Goal: Information Seeking & Learning: Learn about a topic

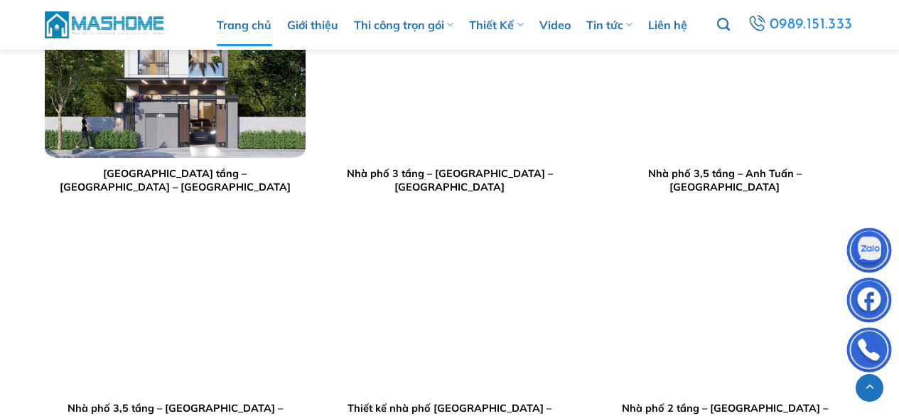
scroll to position [2770, 0]
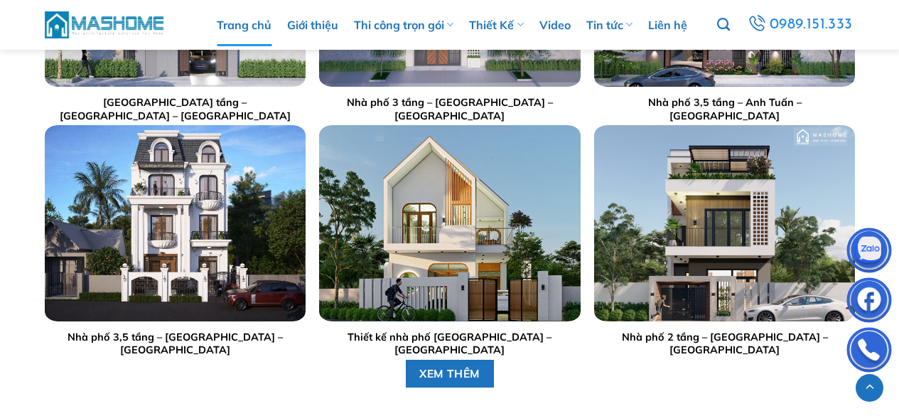
click at [457, 235] on img "Thiết kế nhà phố anh Sinh - Bắc Giang" at bounding box center [449, 223] width 261 height 195
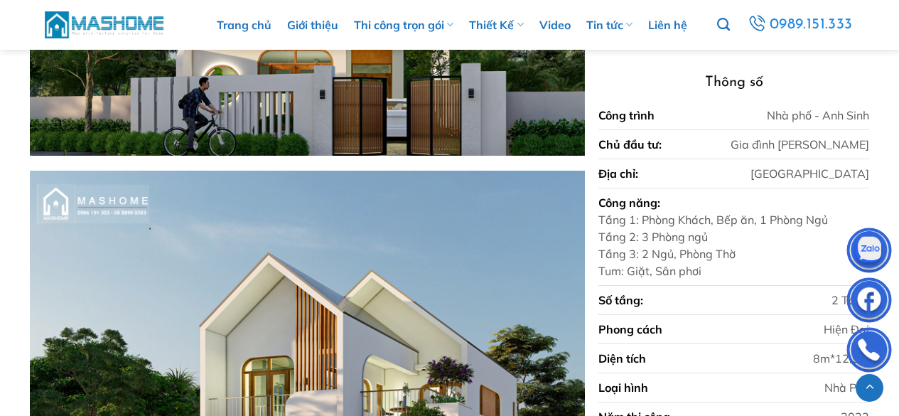
scroll to position [639, 0]
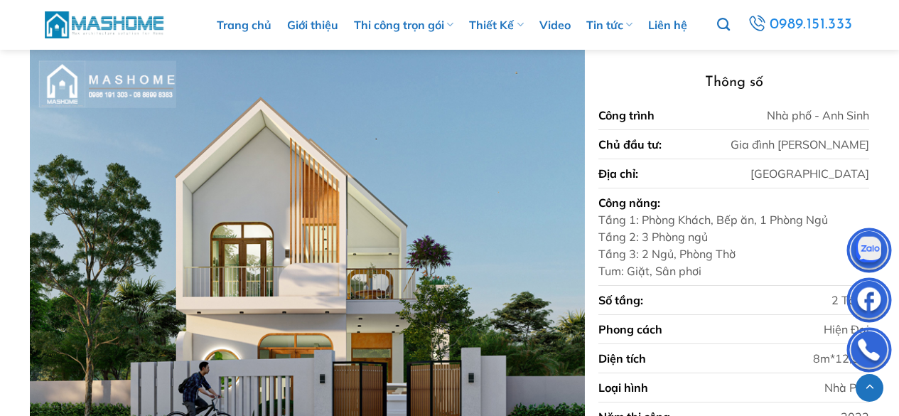
click at [112, 21] on img at bounding box center [105, 24] width 121 height 31
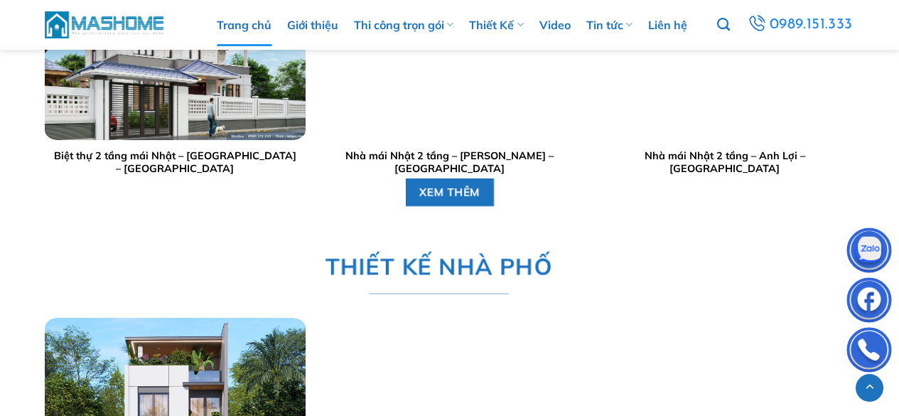
scroll to position [2557, 0]
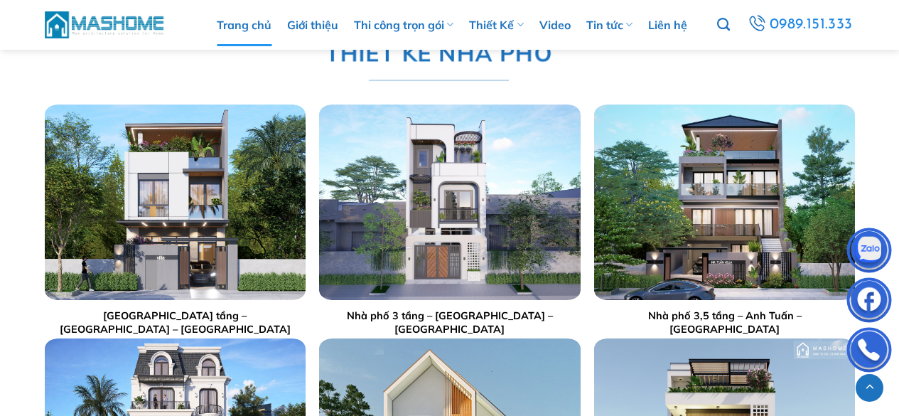
click at [449, 198] on img "Nhà phố 3 tầng - Anh Sang - Hà Nội" at bounding box center [449, 201] width 261 height 195
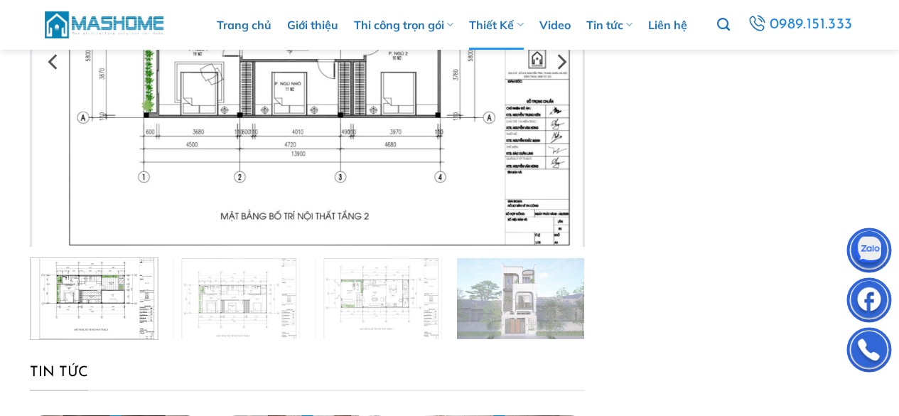
scroll to position [142, 0]
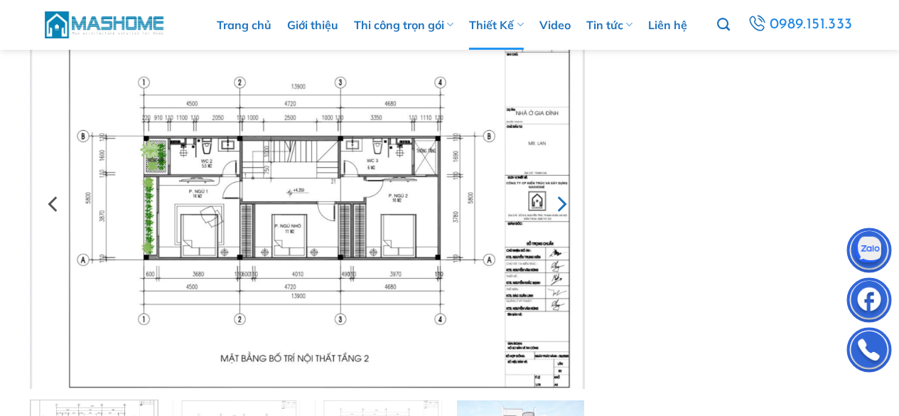
click at [564, 202] on icon "Next" at bounding box center [562, 204] width 9 height 16
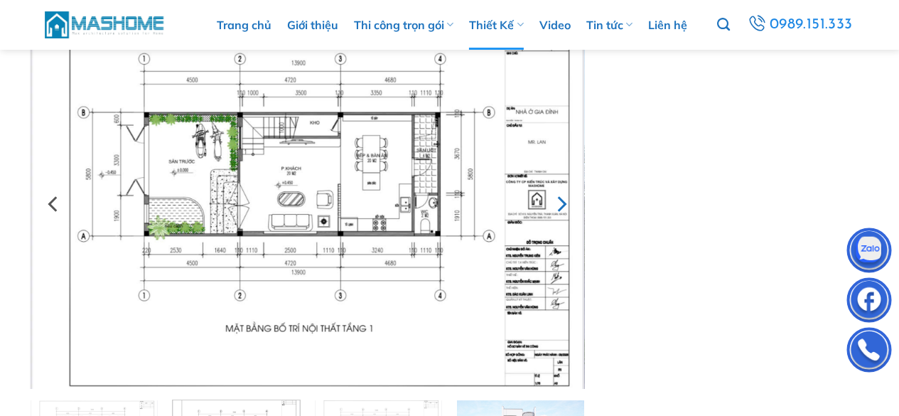
click at [564, 202] on icon "Next" at bounding box center [562, 204] width 9 height 16
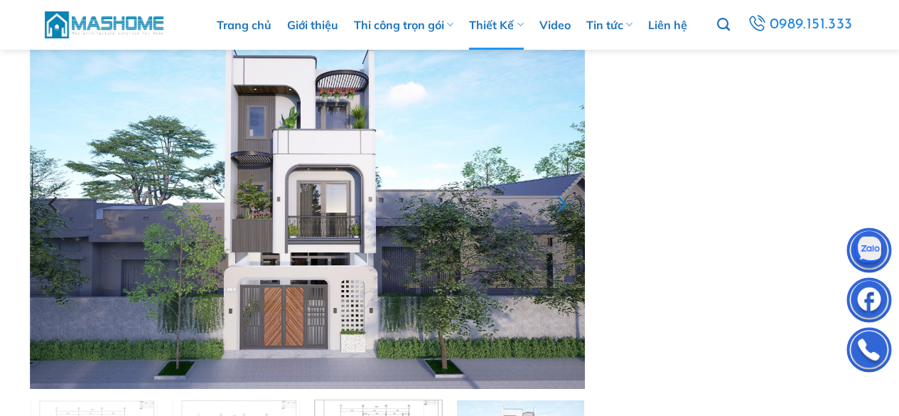
click at [564, 202] on icon "Next" at bounding box center [562, 204] width 9 height 16
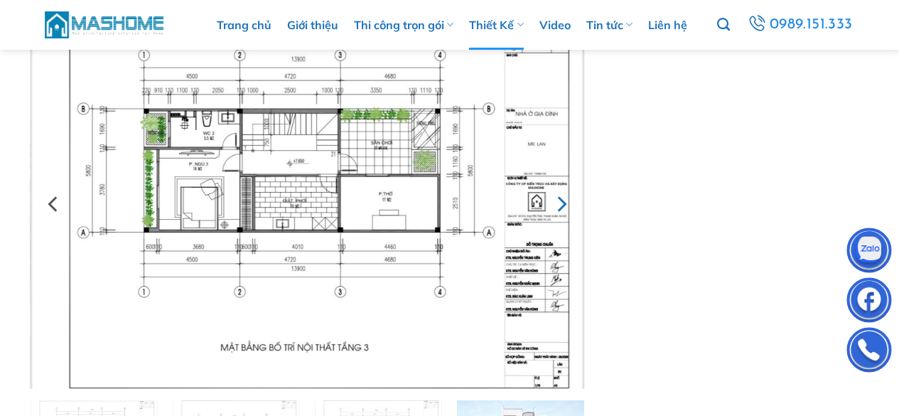
click at [565, 201] on icon "Next" at bounding box center [561, 204] width 26 height 26
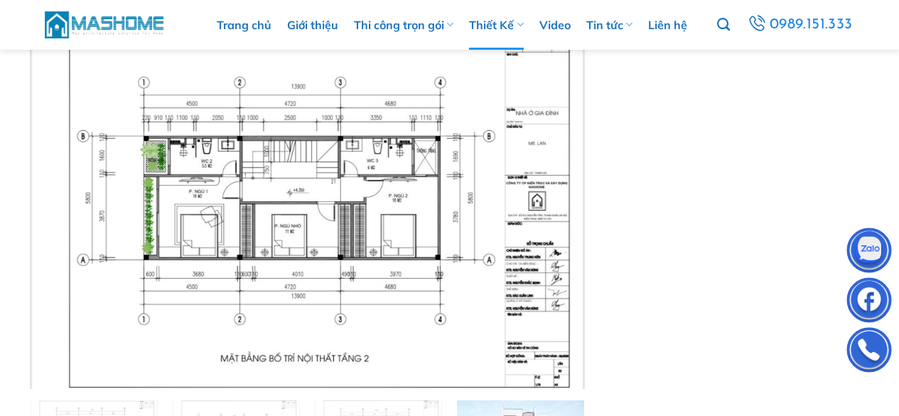
click at [107, 23] on img at bounding box center [105, 24] width 121 height 31
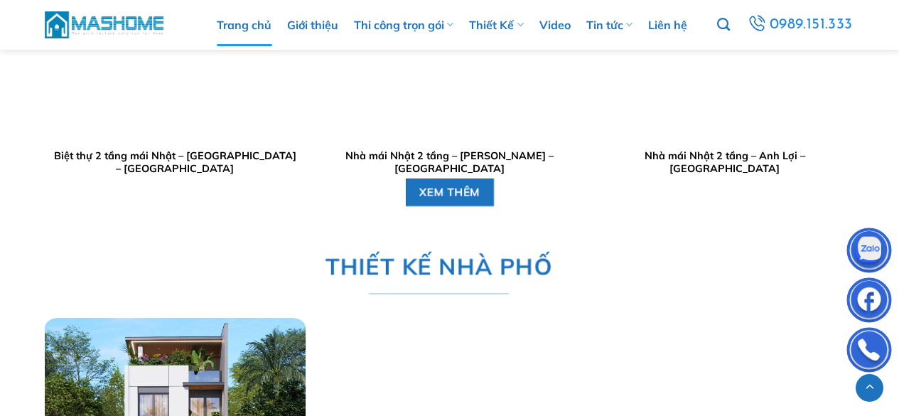
scroll to position [2557, 0]
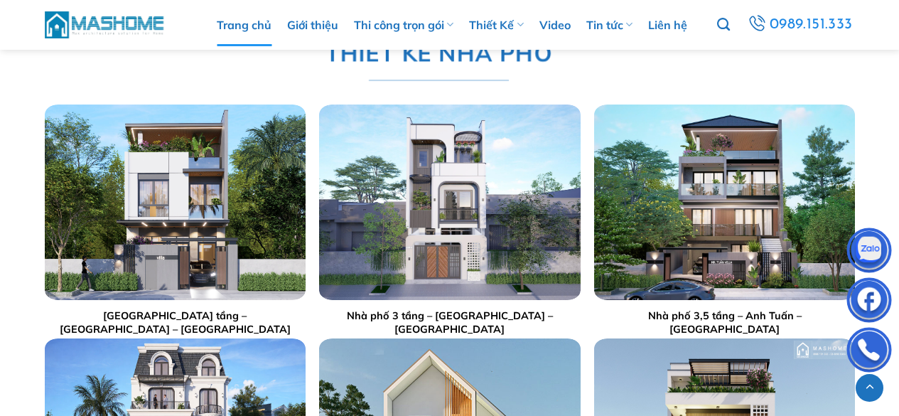
click at [158, 217] on img "Nhà phố 2,5 tầng - Anh Hoạch - Sóc Sơn" at bounding box center [174, 201] width 261 height 195
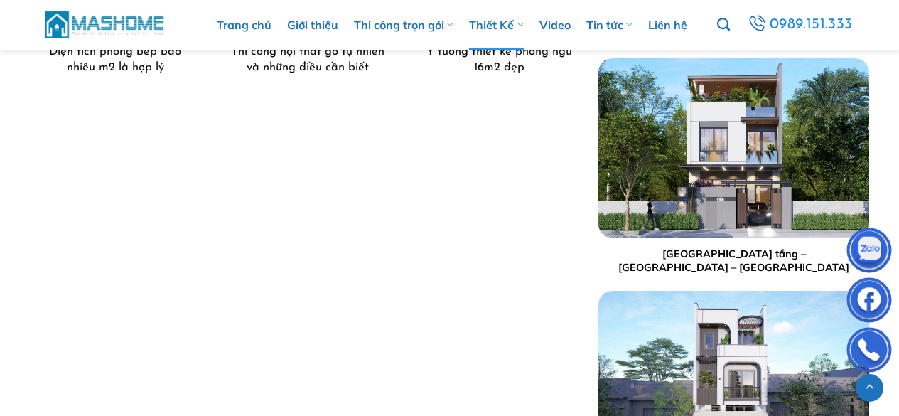
scroll to position [497, 0]
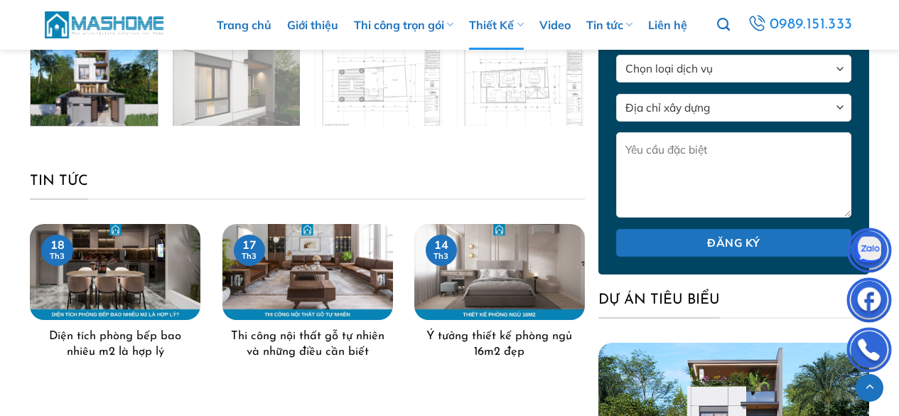
click at [108, 16] on img at bounding box center [105, 24] width 121 height 31
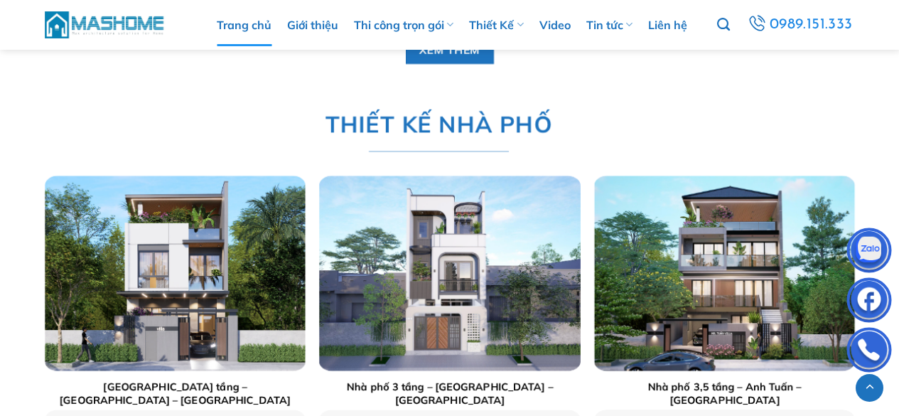
scroll to position [2841, 0]
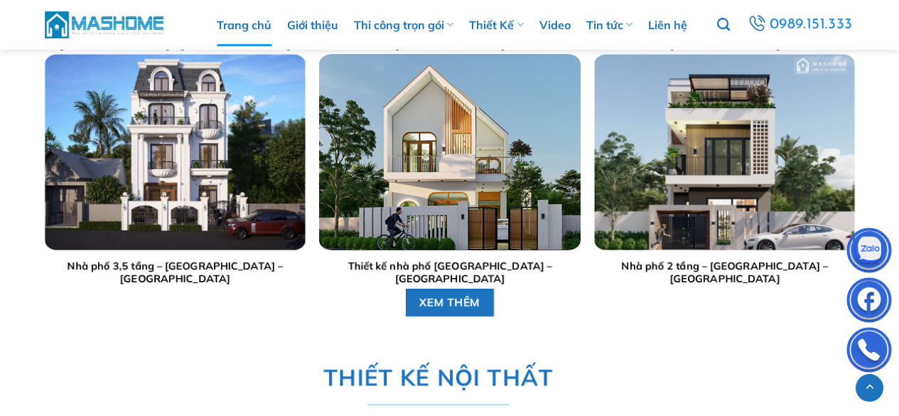
click at [487, 167] on img "Thiết kế nhà phố anh Sinh - Bắc Giang" at bounding box center [449, 152] width 261 height 195
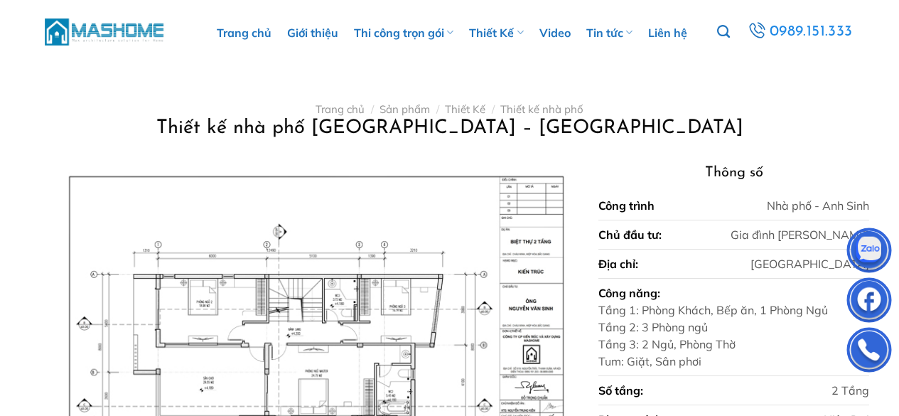
click at [138, 33] on img at bounding box center [105, 31] width 121 height 31
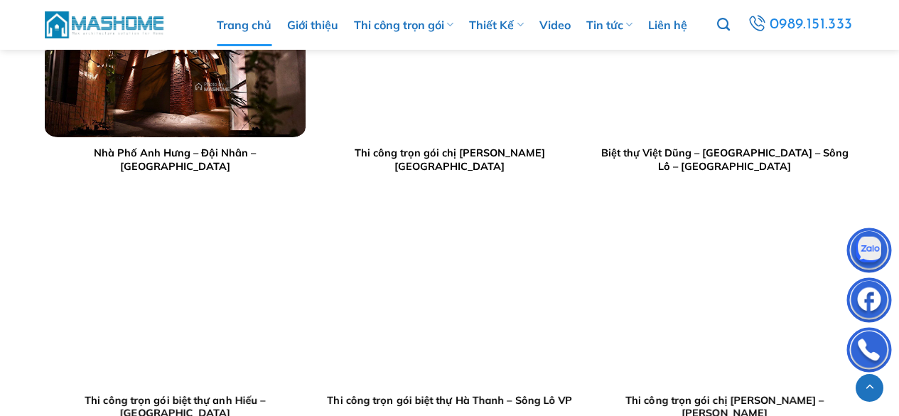
scroll to position [1350, 0]
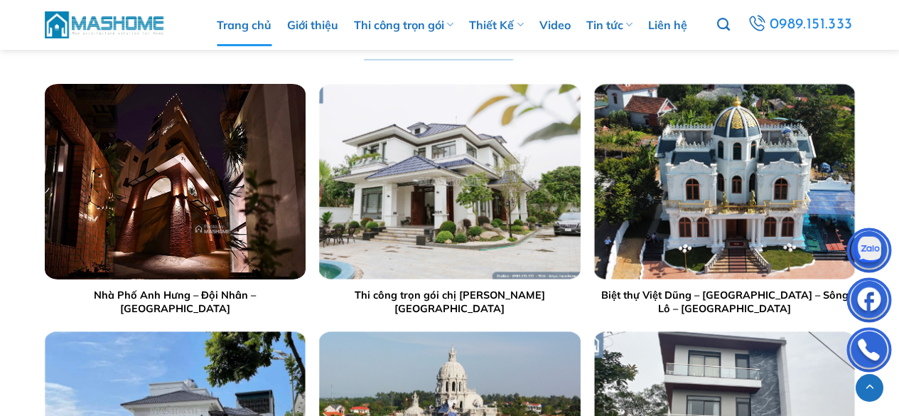
click at [203, 176] on img "Nhà Phố Anh Hưng - Đội Nhân - Hà Nội" at bounding box center [174, 181] width 261 height 195
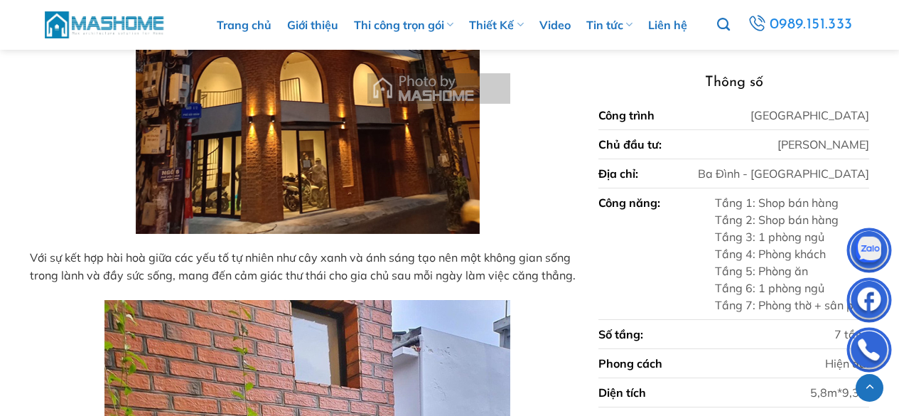
scroll to position [1563, 0]
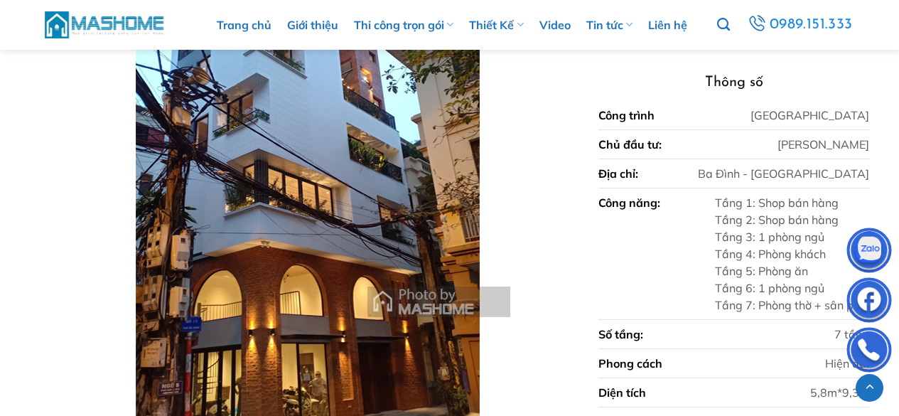
click at [129, 21] on img at bounding box center [105, 24] width 121 height 31
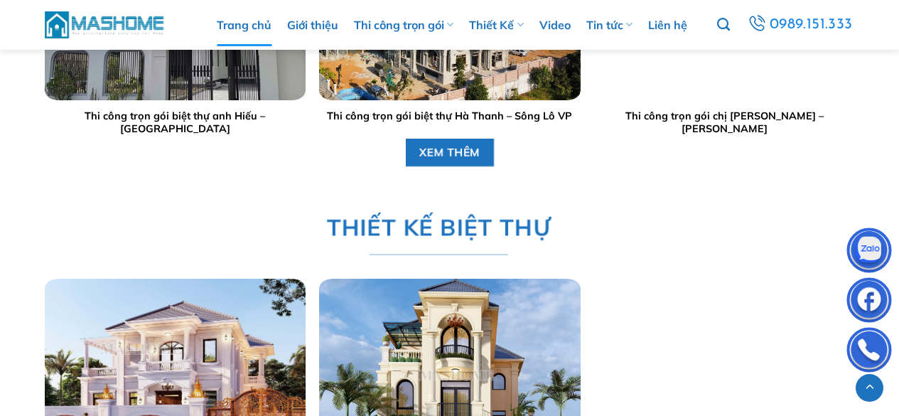
scroll to position [1918, 0]
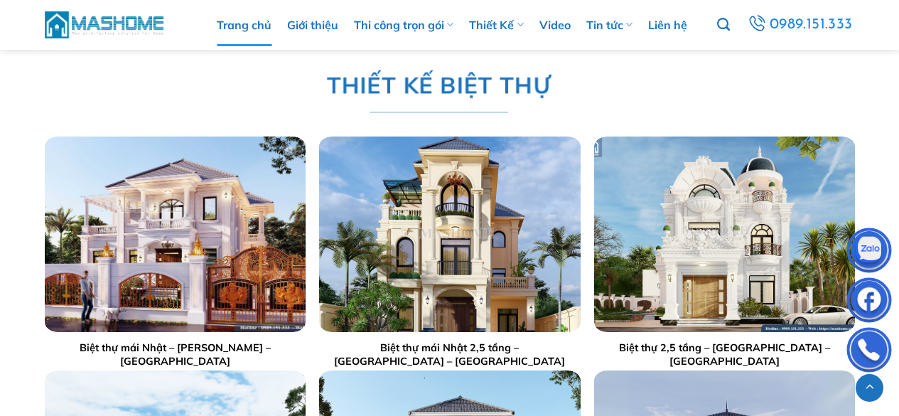
click at [429, 217] on img "Biệt thự mái Nhật 2,5 tầng - Anh Tùng - Bắc Ninh" at bounding box center [449, 233] width 261 height 195
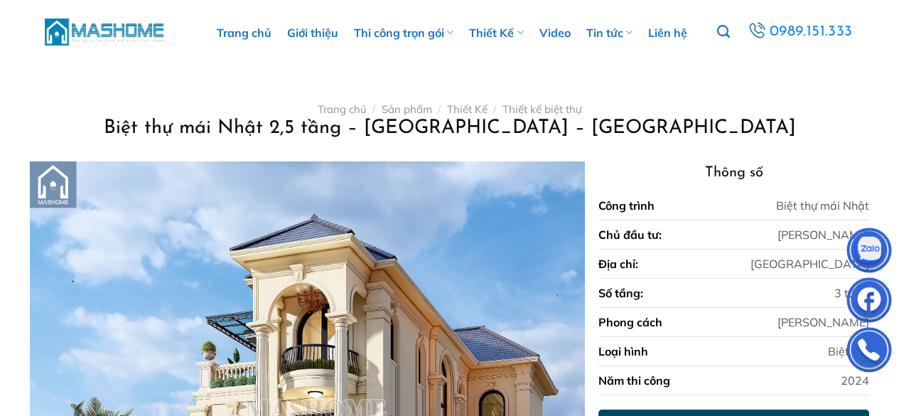
click at [105, 21] on img at bounding box center [105, 31] width 121 height 31
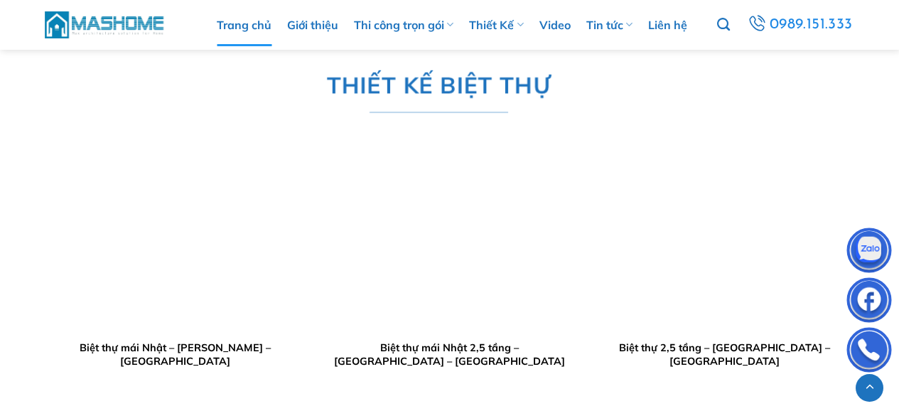
scroll to position [1989, 0]
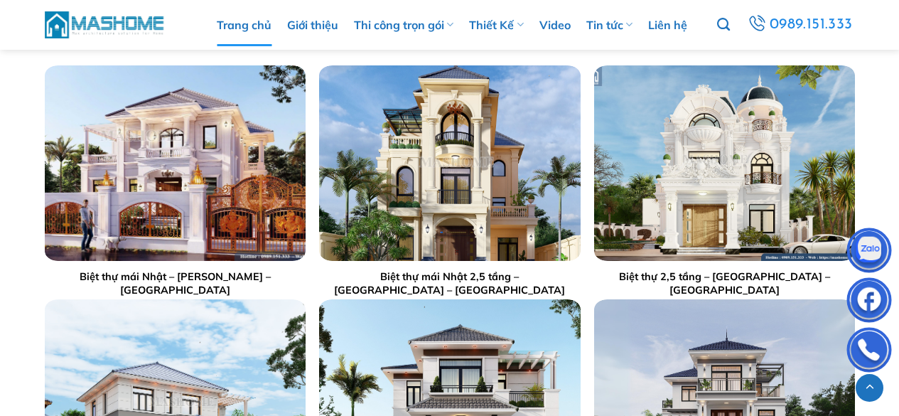
click at [215, 170] on img "Biệt thự mái Nhật - Anh Mạnh - Thái Bình" at bounding box center [174, 162] width 261 height 195
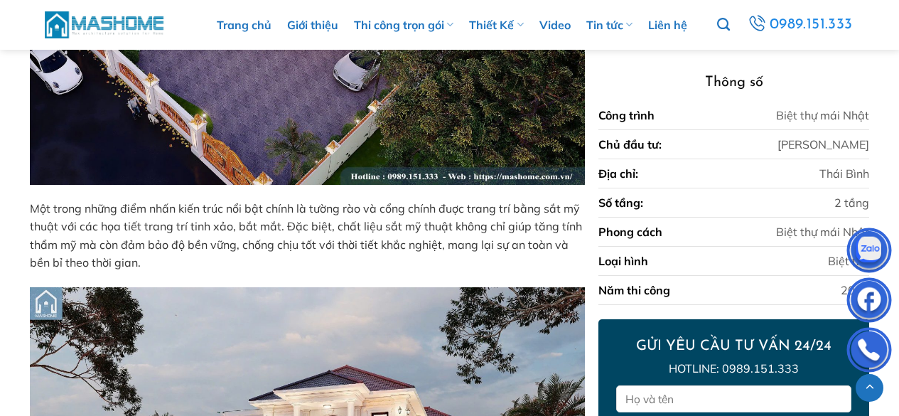
scroll to position [1776, 0]
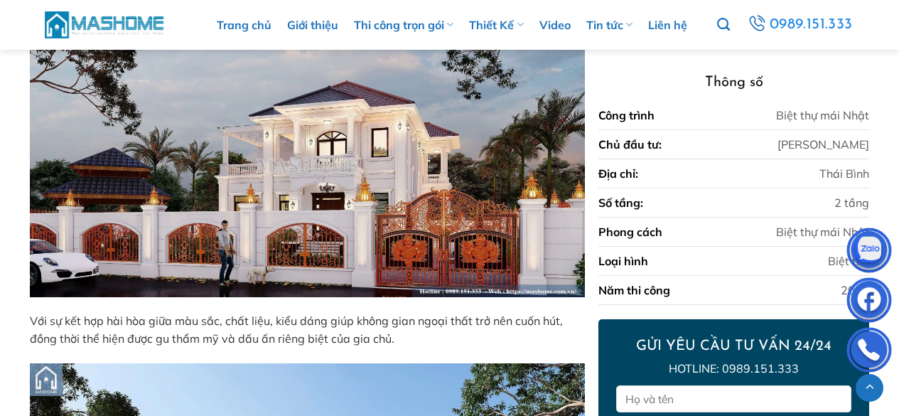
click at [93, 12] on img at bounding box center [105, 24] width 121 height 31
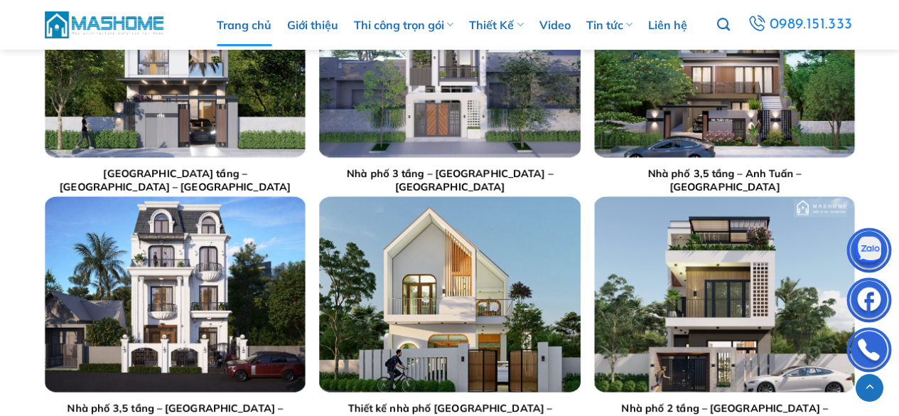
scroll to position [2770, 0]
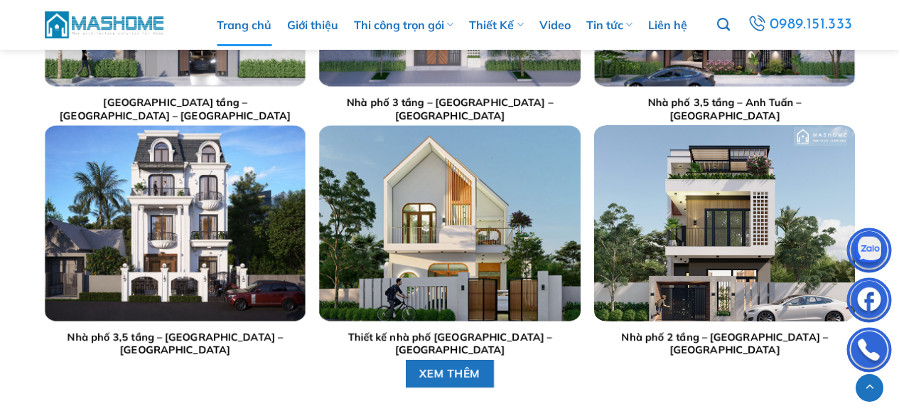
click at [667, 210] on img "Nhà phố 2 tầng - Anh Dũng - Đông Anh" at bounding box center [724, 223] width 261 height 195
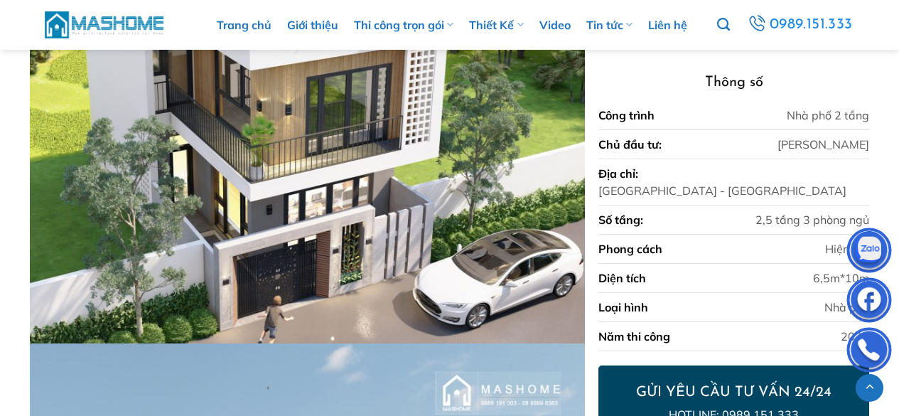
scroll to position [1066, 0]
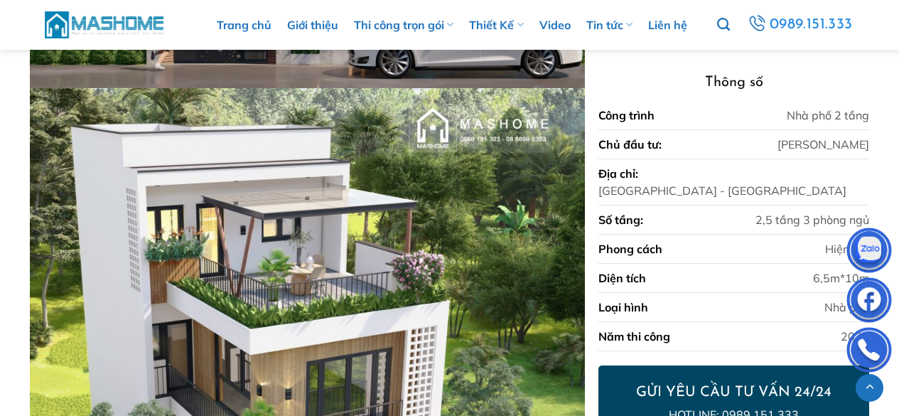
click at [136, 20] on img at bounding box center [105, 24] width 121 height 31
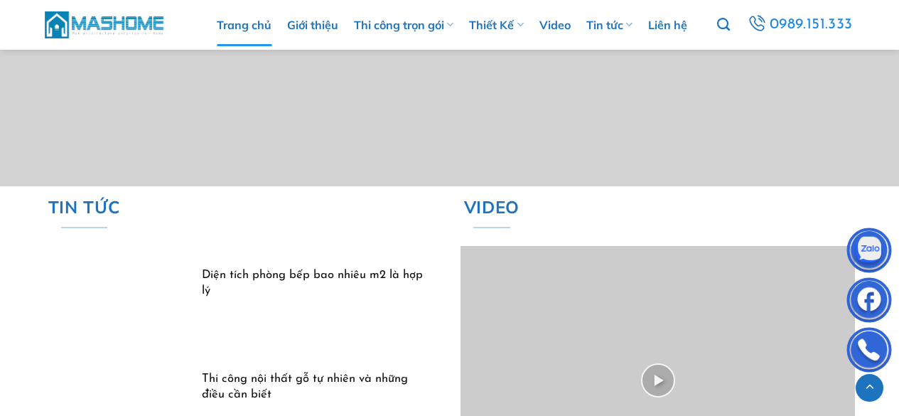
scroll to position [3410, 0]
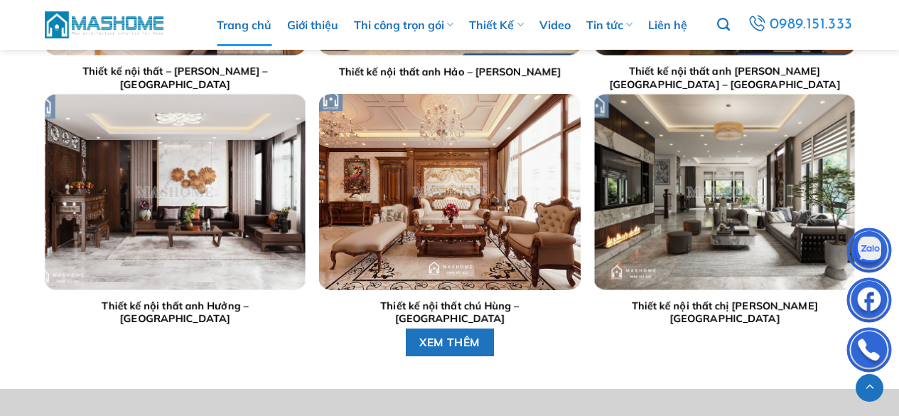
click at [408, 202] on div at bounding box center [449, 191] width 261 height 195
click at [408, 200] on img "Thiết kế nội thất chú Hùng - Hải Dương" at bounding box center [449, 191] width 261 height 195
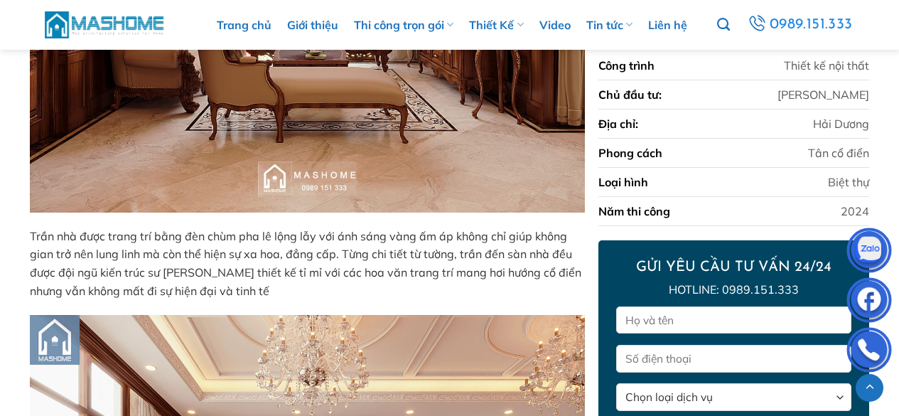
scroll to position [1847, 0]
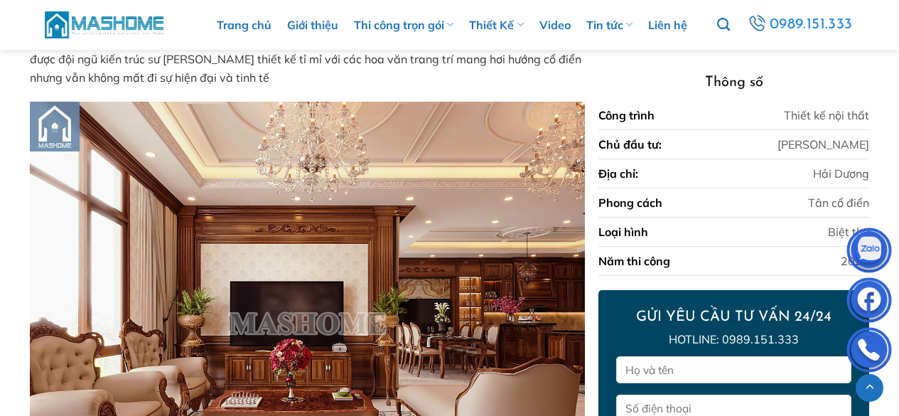
click at [140, 26] on img at bounding box center [105, 24] width 121 height 31
